Goal: Task Accomplishment & Management: Manage account settings

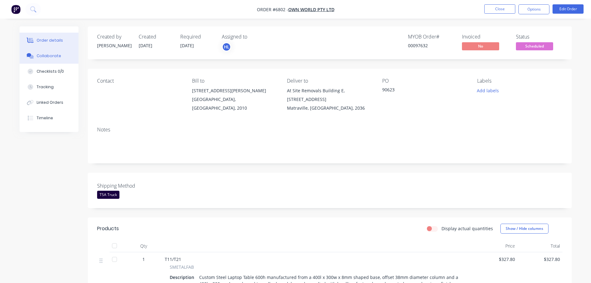
click at [49, 54] on div "Collaborate" at bounding box center [49, 56] width 25 height 6
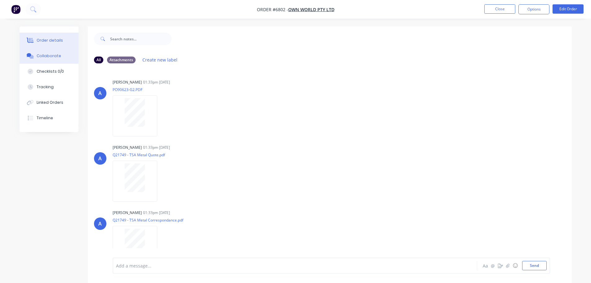
click at [59, 41] on div "Order details" at bounding box center [50, 41] width 26 height 6
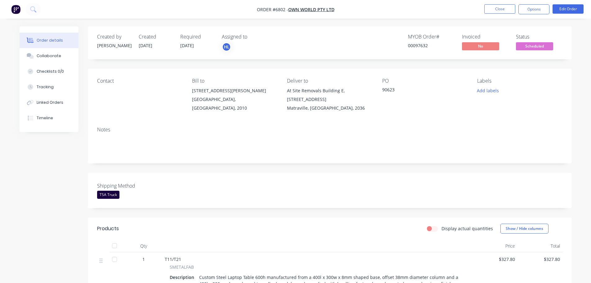
click at [532, 46] on span "Scheduled" at bounding box center [534, 46] width 37 height 8
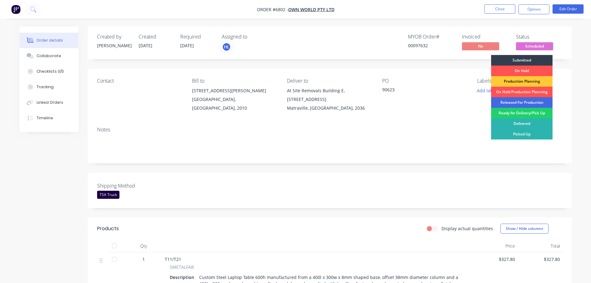
click at [513, 104] on div "Released For Production" at bounding box center [521, 102] width 61 height 11
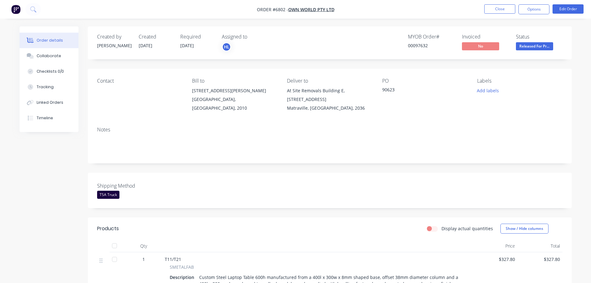
click at [513, 104] on div "Labels Add labels" at bounding box center [519, 95] width 85 height 34
click at [14, 11] on img "button" at bounding box center [15, 9] width 9 height 9
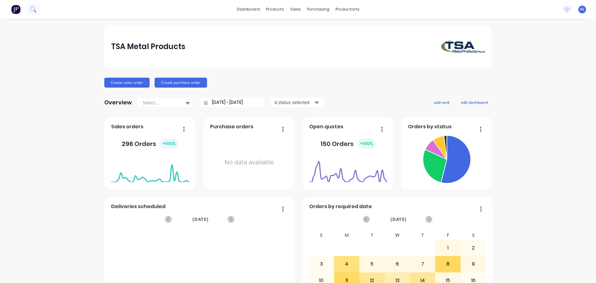
click at [35, 11] on icon at bounding box center [35, 11] width 2 height 2
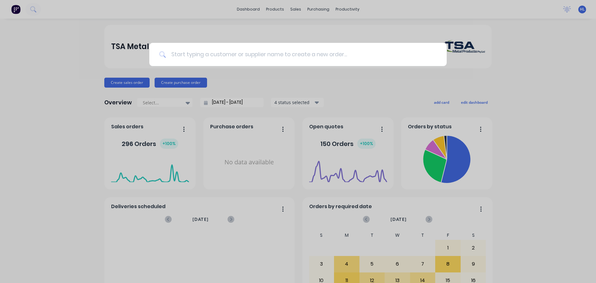
click at [200, 62] on input at bounding box center [301, 54] width 271 height 23
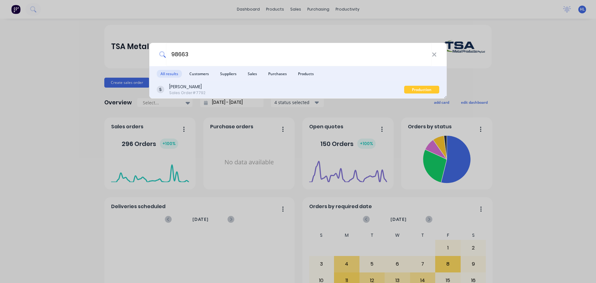
type input "98663"
click at [205, 92] on div "Koskela Sales Order #7792" at bounding box center [280, 89] width 247 height 12
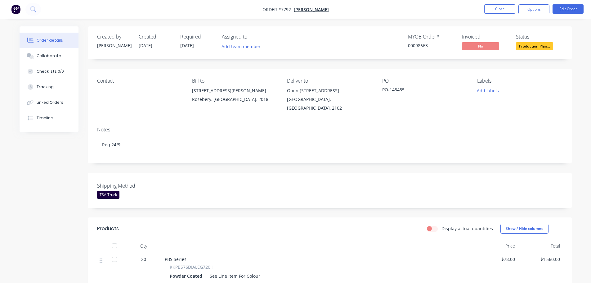
scroll to position [155, 0]
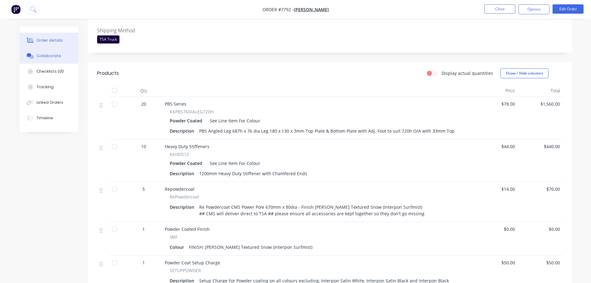
click at [47, 56] on div "Collaborate" at bounding box center [49, 56] width 25 height 6
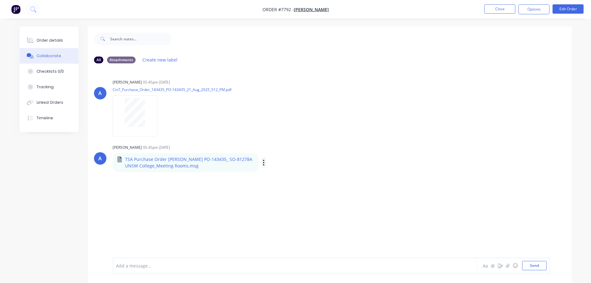
click at [263, 162] on icon "button" at bounding box center [264, 162] width 2 height 7
click at [286, 179] on button "Download" at bounding box center [305, 179] width 70 height 14
click at [48, 41] on div "Order details" at bounding box center [50, 41] width 26 height 6
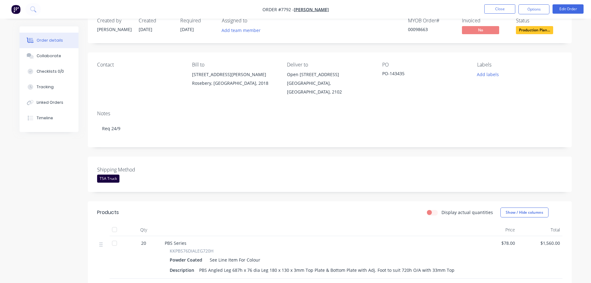
scroll to position [31, 0]
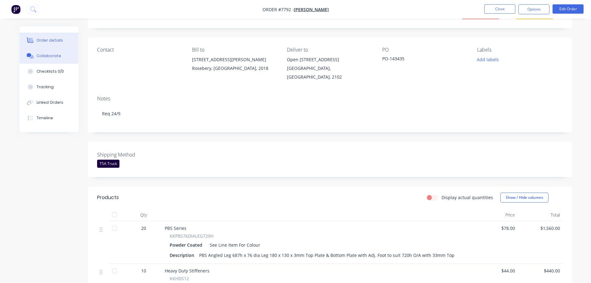
click at [34, 56] on div at bounding box center [30, 56] width 9 height 6
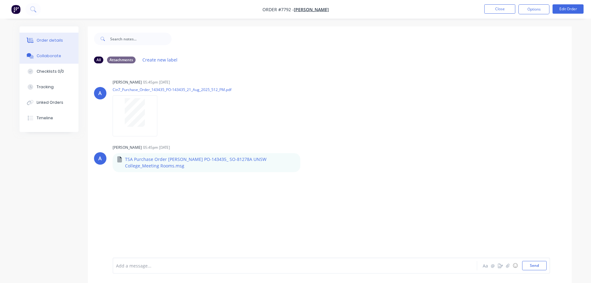
click at [61, 41] on div "Order details" at bounding box center [50, 41] width 26 height 6
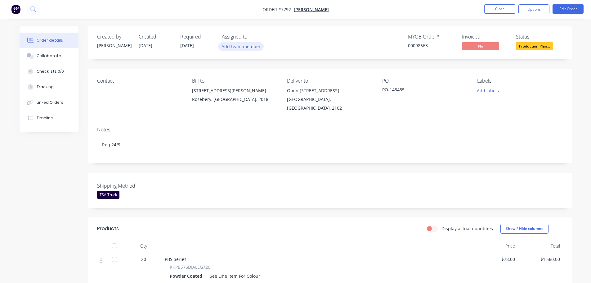
click at [248, 47] on button "Add team member" at bounding box center [241, 46] width 46 height 8
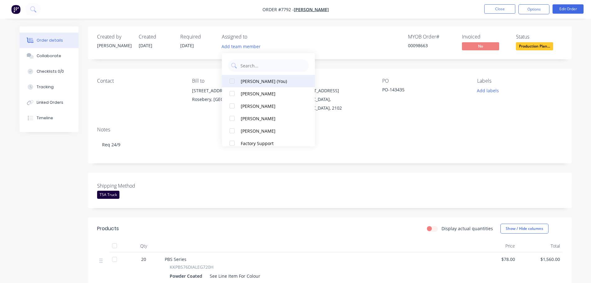
click at [232, 80] on div at bounding box center [232, 81] width 12 height 12
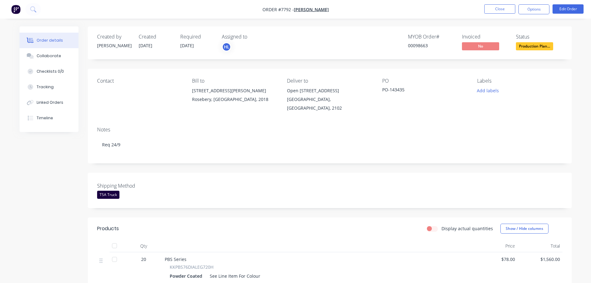
click at [348, 43] on div "MYOB Order # 00098663 Invoiced No Status Production Plan..." at bounding box center [423, 43] width 279 height 18
click at [34, 205] on div "Created by Allisa Created 21/08/25 Required 18/09/25 Assigned to HL MYOB Order …" at bounding box center [296, 286] width 552 height 521
click at [530, 48] on span "Production Plan..." at bounding box center [534, 46] width 37 height 8
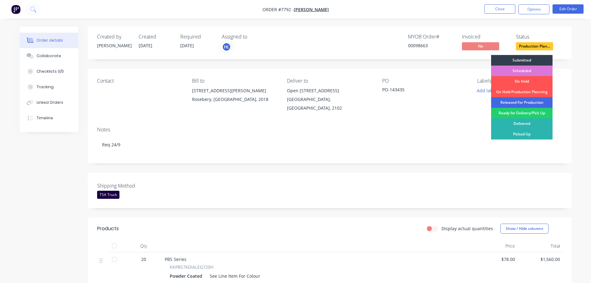
click at [518, 101] on div "Released For Production" at bounding box center [521, 102] width 61 height 11
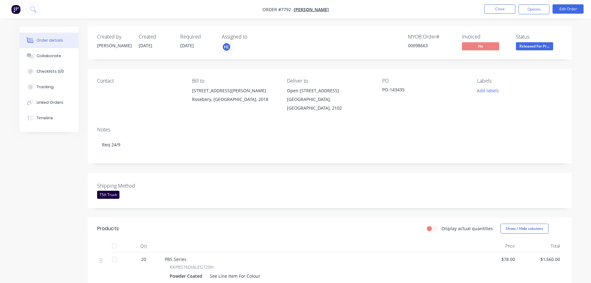
click at [535, 95] on div "Labels Add labels" at bounding box center [519, 95] width 85 height 34
click at [5, 4] on nav "Order #7792 - Koskela Close Options Edit Order" at bounding box center [295, 9] width 591 height 19
click at [15, 10] on img "button" at bounding box center [15, 9] width 9 height 9
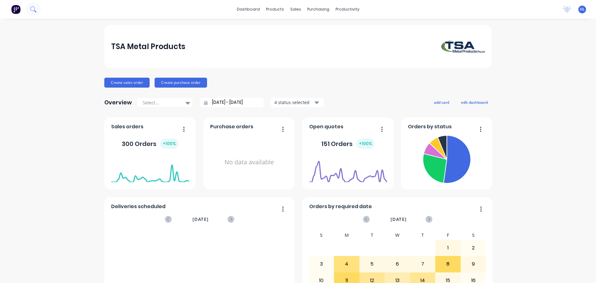
click at [32, 10] on icon at bounding box center [33, 9] width 6 height 6
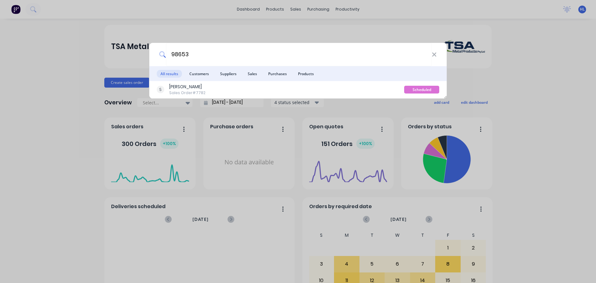
type input "98653"
click at [336, 86] on div "Koskela Sales Order #7782" at bounding box center [280, 89] width 247 height 12
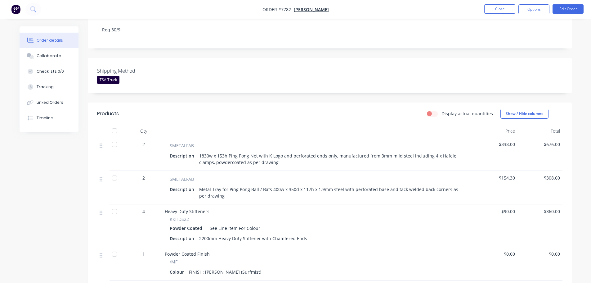
scroll to position [124, 0]
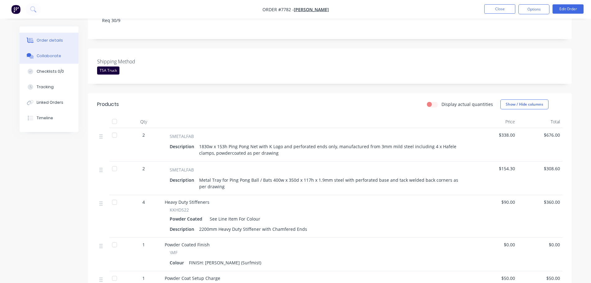
click at [54, 55] on div "Collaborate" at bounding box center [49, 56] width 25 height 6
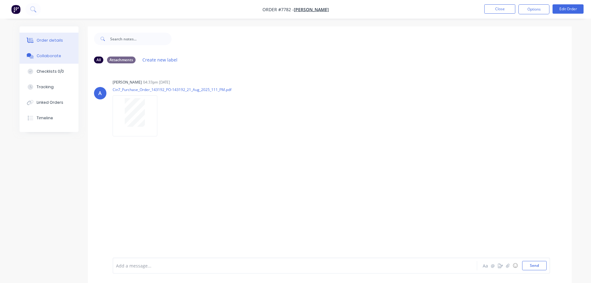
click at [56, 42] on div "Order details" at bounding box center [50, 41] width 26 height 6
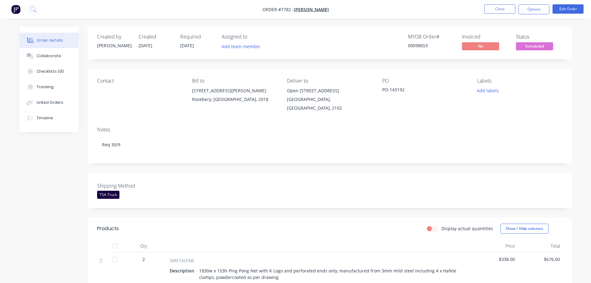
click at [236, 41] on div "Assigned to Add team member" at bounding box center [253, 43] width 62 height 18
click at [235, 46] on button "Add team member" at bounding box center [241, 46] width 46 height 8
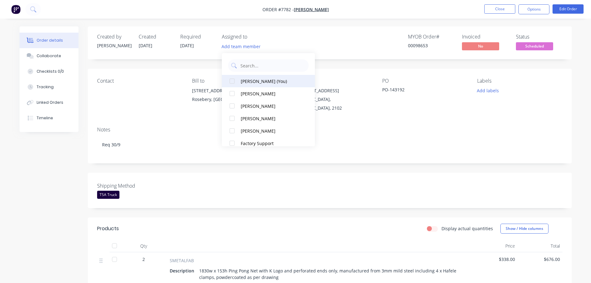
click at [232, 83] on div at bounding box center [232, 81] width 12 height 12
click at [207, 176] on div "Shipping Method TSA Truck" at bounding box center [330, 190] width 484 height 35
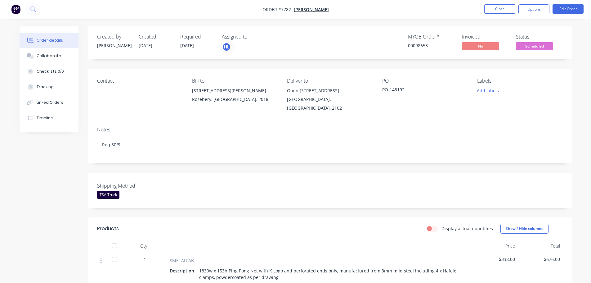
click at [28, 206] on div "Created by Allisa Created 21/08/25 Required 29/09/25 Assigned to HL MYOB Order …" at bounding box center [296, 279] width 552 height 506
click at [541, 47] on span "Scheduled" at bounding box center [534, 46] width 37 height 8
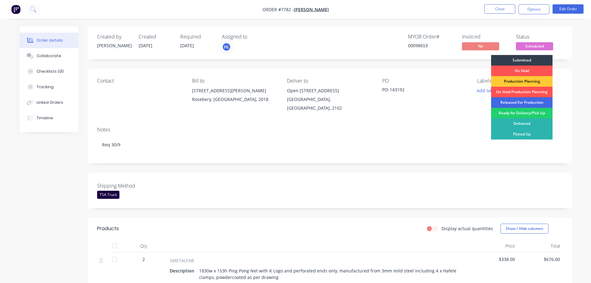
click at [521, 101] on div "Released For Production" at bounding box center [521, 102] width 61 height 11
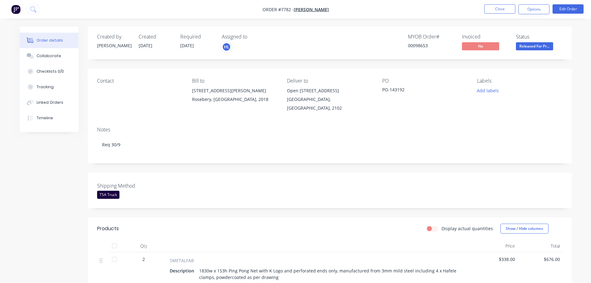
click at [18, 11] on img "button" at bounding box center [15, 9] width 9 height 9
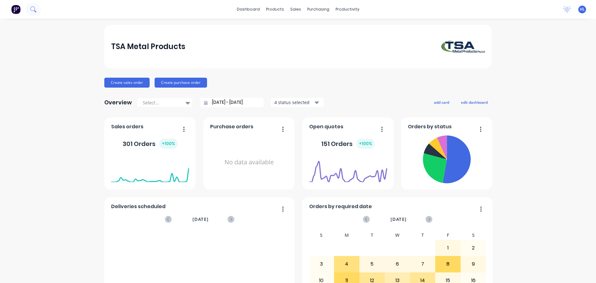
click at [35, 9] on icon at bounding box center [33, 9] width 6 height 6
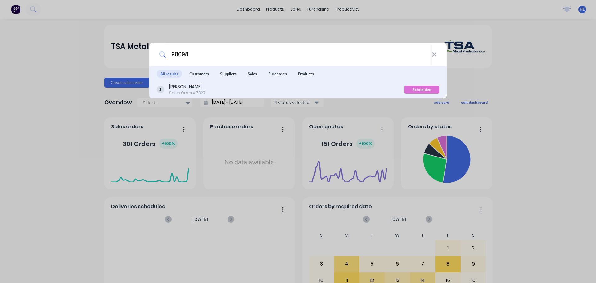
type input "98698"
click at [175, 89] on div "Koskela" at bounding box center [187, 86] width 36 height 7
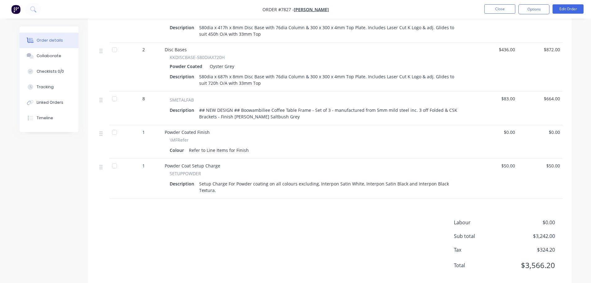
scroll to position [41, 0]
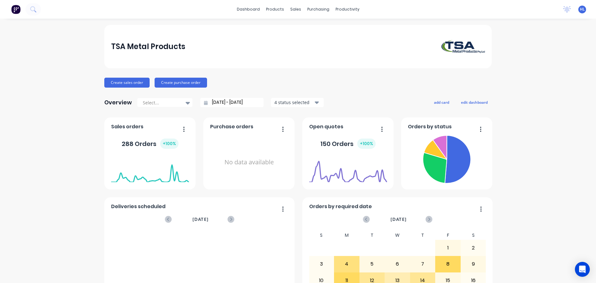
click at [194, 229] on div "[DATE] No data available" at bounding box center [199, 282] width 177 height 138
click at [37, 11] on button at bounding box center [33, 9] width 16 height 12
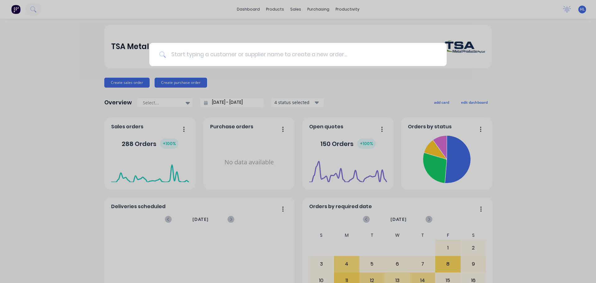
click at [217, 54] on input at bounding box center [301, 54] width 271 height 23
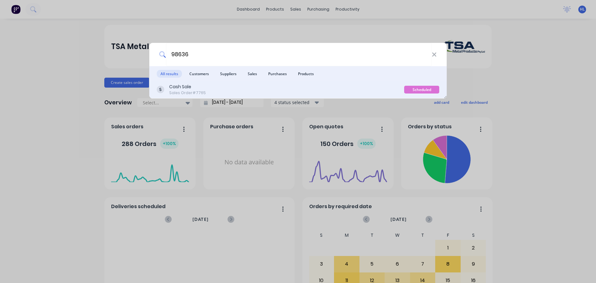
type input "98636"
click at [226, 87] on div "Cash Sale Sales Order #7765" at bounding box center [280, 89] width 247 height 12
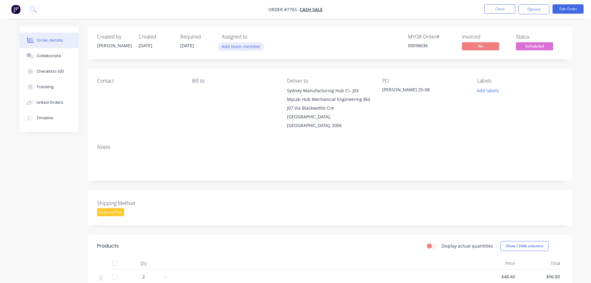
click at [247, 46] on button "Add team member" at bounding box center [241, 46] width 46 height 8
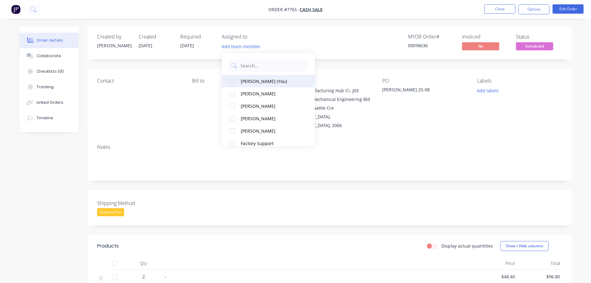
click at [233, 80] on div at bounding box center [232, 81] width 12 height 12
click at [212, 112] on div "Bill to" at bounding box center [234, 104] width 85 height 52
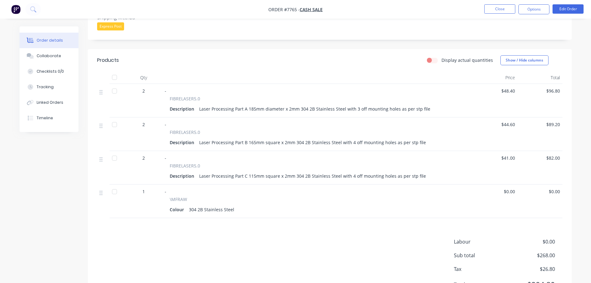
scroll to position [186, 0]
click at [49, 54] on div "Collaborate" at bounding box center [49, 56] width 25 height 6
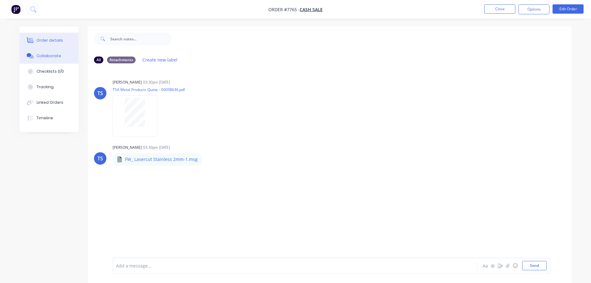
click at [40, 37] on button "Order details" at bounding box center [49, 41] width 59 height 16
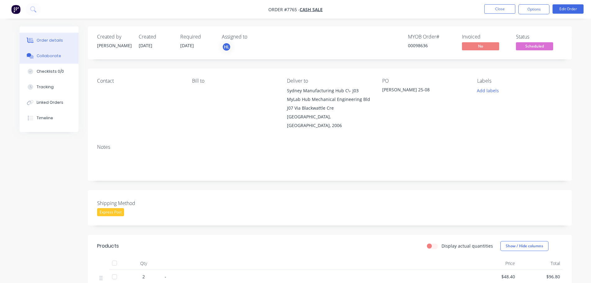
click at [43, 58] on div "Collaborate" at bounding box center [49, 56] width 25 height 6
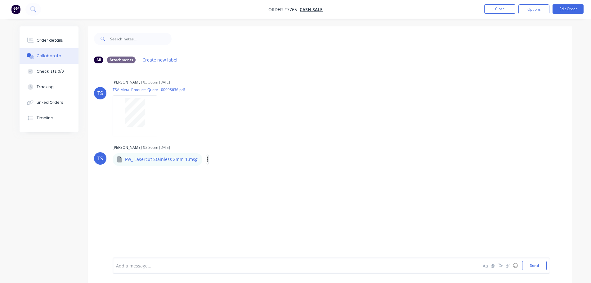
click at [206, 159] on button "button" at bounding box center [207, 159] width 2 height 9
click at [231, 172] on button "Download" at bounding box center [248, 176] width 70 height 14
click at [44, 37] on button "Order details" at bounding box center [49, 41] width 59 height 16
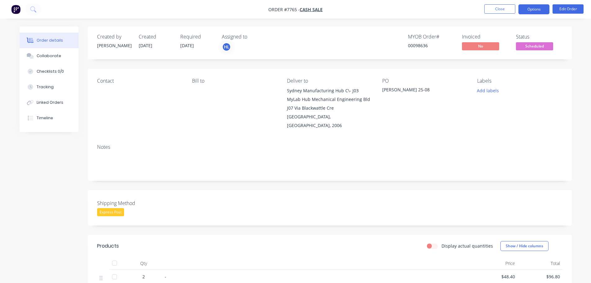
click at [532, 10] on button "Options" at bounding box center [534, 9] width 31 height 10
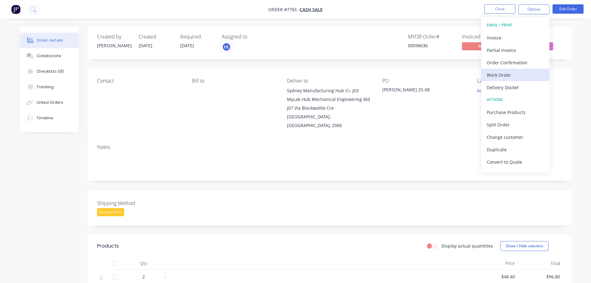
click at [496, 76] on div "Work Order" at bounding box center [515, 74] width 57 height 9
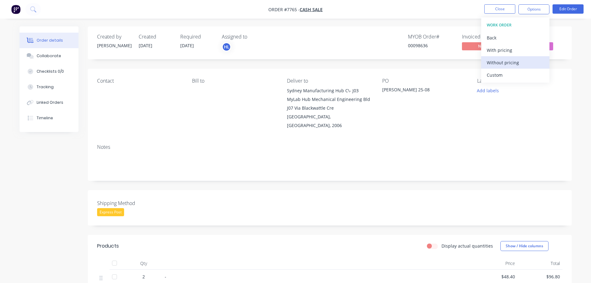
click at [502, 62] on div "Without pricing" at bounding box center [515, 62] width 57 height 9
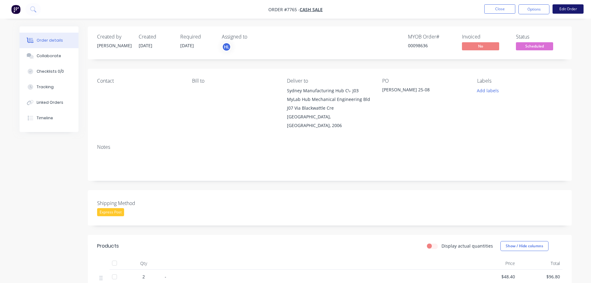
click at [575, 8] on button "Edit Order" at bounding box center [568, 8] width 31 height 9
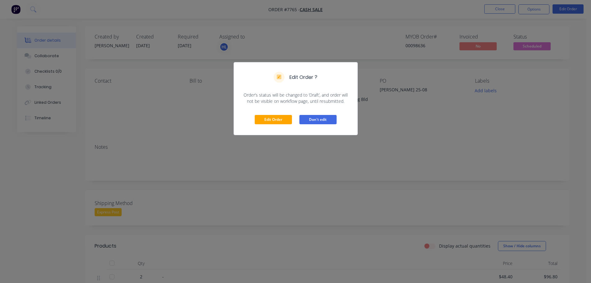
click at [323, 120] on button "Don't edit" at bounding box center [317, 119] width 37 height 9
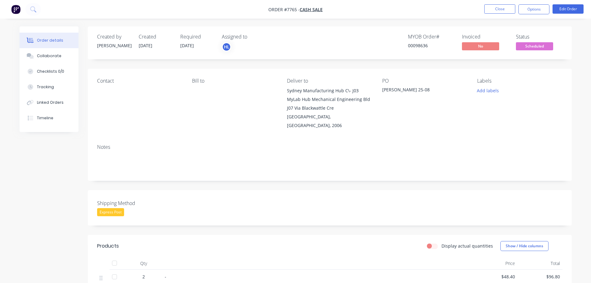
click at [553, 94] on div "Add labels" at bounding box center [519, 90] width 85 height 8
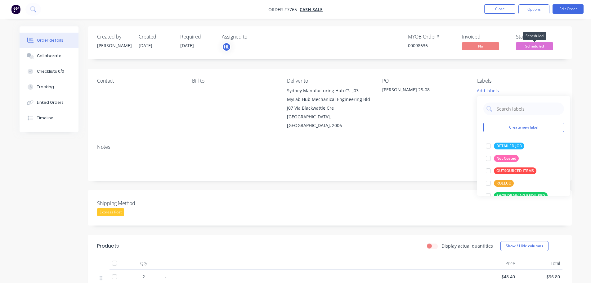
click at [548, 47] on span "Scheduled" at bounding box center [534, 46] width 37 height 8
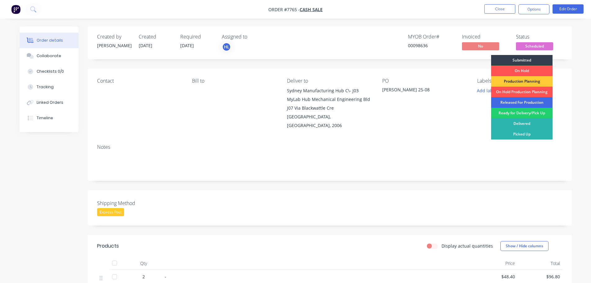
click at [525, 102] on div "Released For Production" at bounding box center [521, 102] width 61 height 11
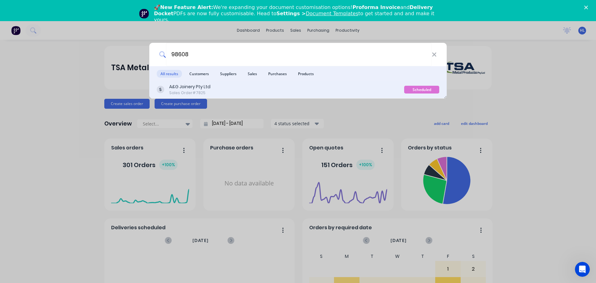
type input "98608"
click at [267, 95] on div "A&G Joinery Pty Ltd Sales Order #7825" at bounding box center [280, 89] width 247 height 12
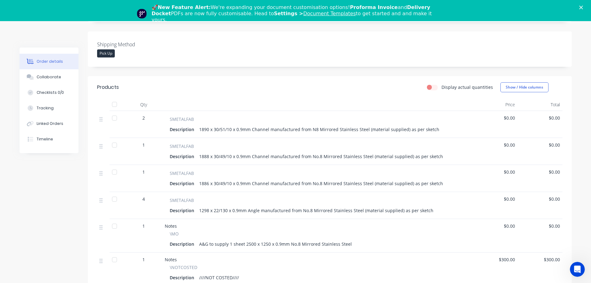
scroll to position [124, 0]
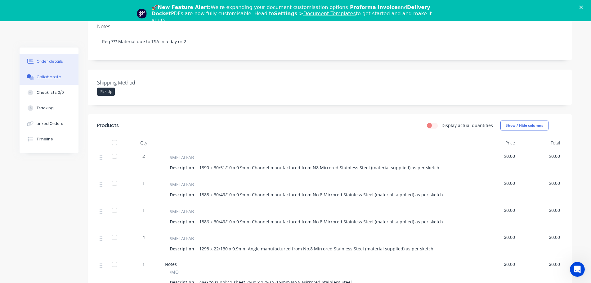
click at [48, 77] on div "Collaborate" at bounding box center [49, 77] width 25 height 6
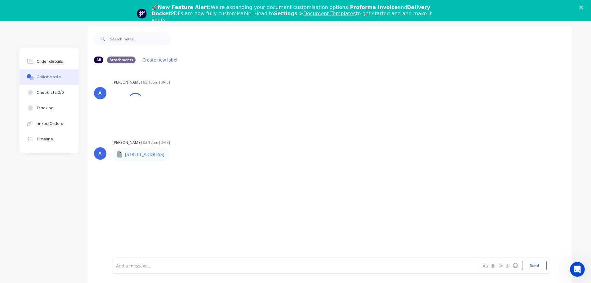
scroll to position [30, 0]
